Goal: Information Seeking & Learning: Learn about a topic

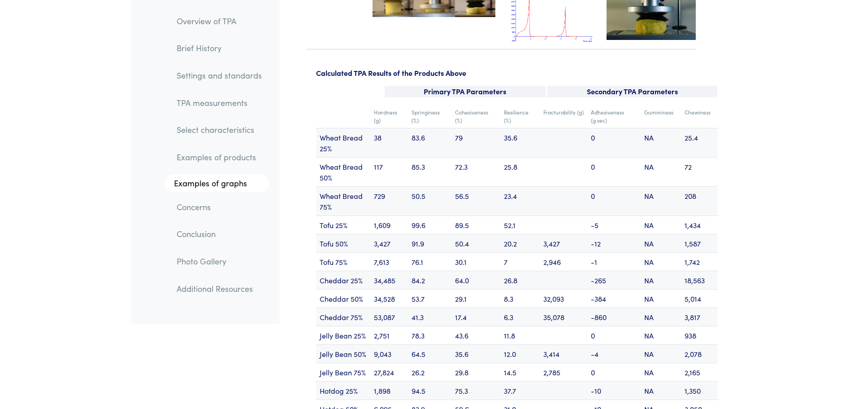
scroll to position [3424, 0]
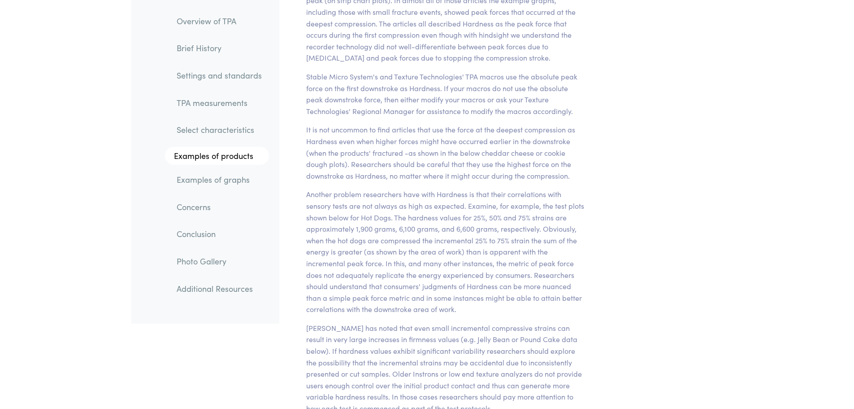
scroll to position [8848, 0]
